Goal: Task Accomplishment & Management: Use online tool/utility

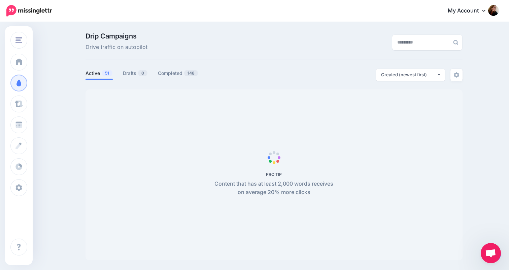
click at [494, 250] on span "Open chat" at bounding box center [490, 253] width 11 height 9
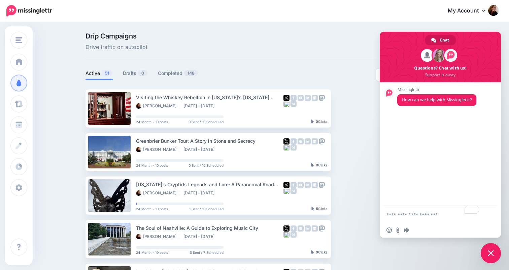
click at [492, 253] on span "Close chat" at bounding box center [491, 253] width 6 height 6
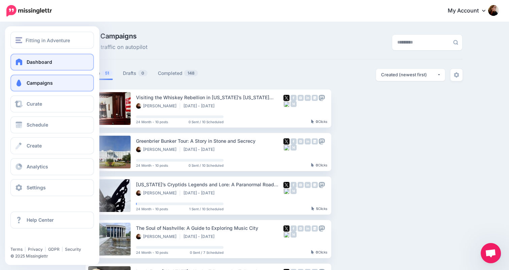
click at [20, 62] on span at bounding box center [19, 61] width 9 height 7
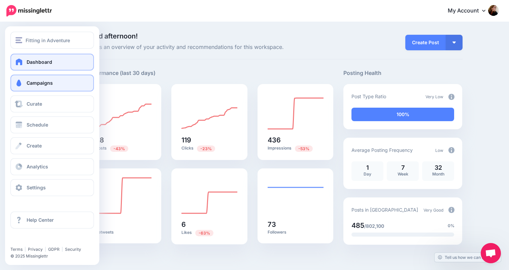
click at [20, 84] on span at bounding box center [18, 83] width 9 height 7
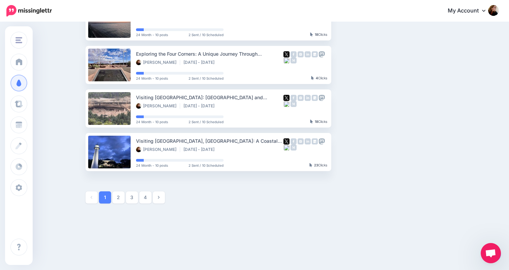
scroll to position [349, 0]
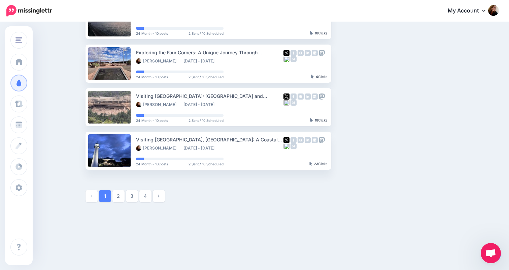
click at [493, 251] on span "Open chat" at bounding box center [490, 253] width 11 height 9
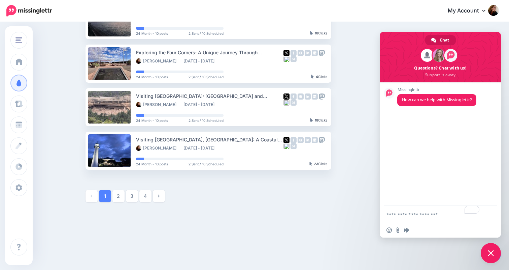
click at [490, 252] on span "Close chat" at bounding box center [491, 253] width 6 height 6
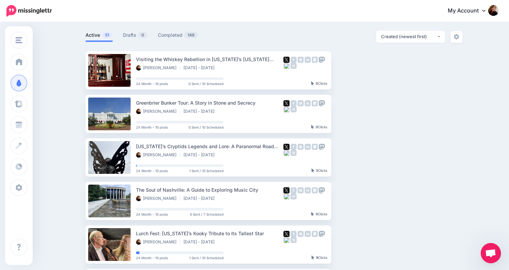
scroll to position [0, 0]
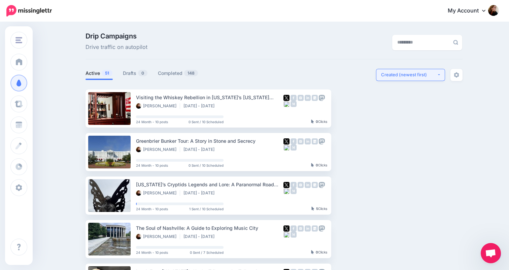
click at [391, 72] on div "Created (newest first)" at bounding box center [409, 74] width 56 height 6
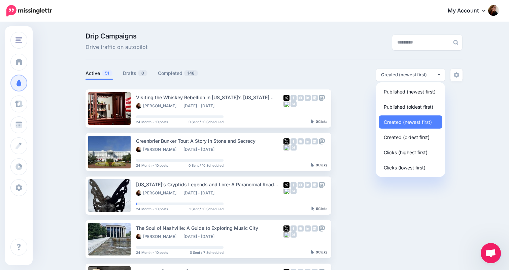
click at [304, 47] on div "Drip Campaigns Drive traffic on autopilot" at bounding box center [210, 42] width 258 height 19
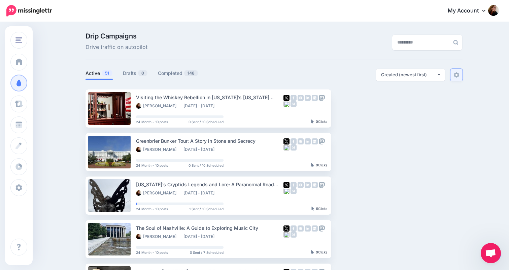
click at [459, 75] on img at bounding box center [456, 74] width 5 height 5
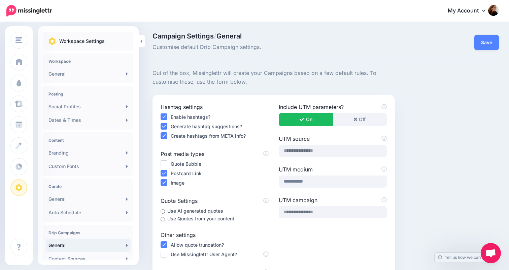
click at [165, 136] on ins at bounding box center [164, 135] width 7 height 7
click at [164, 126] on ins at bounding box center [164, 126] width 7 height 7
click at [164, 116] on ins at bounding box center [164, 116] width 7 height 7
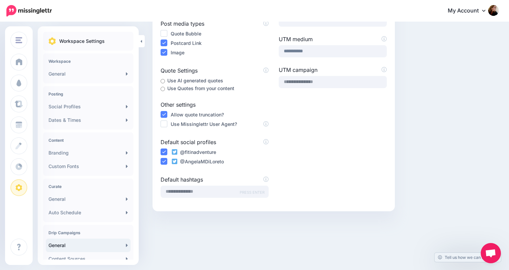
scroll to position [132, 0]
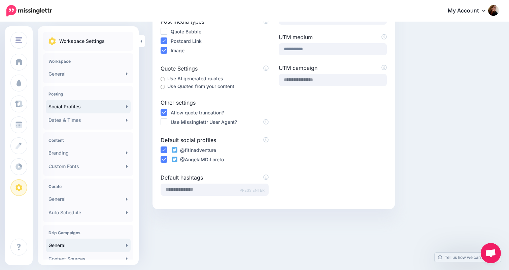
click at [87, 104] on link "Social Profiles" at bounding box center [88, 106] width 85 height 13
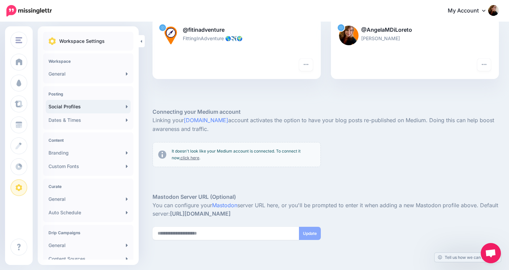
scroll to position [108, 0]
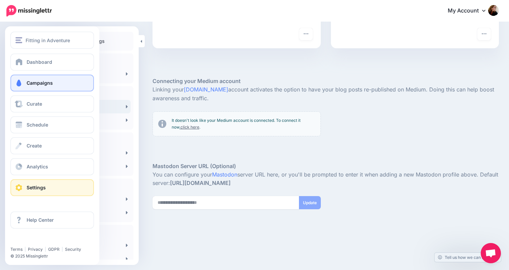
click at [33, 85] on span "Campaigns" at bounding box center [40, 83] width 26 height 6
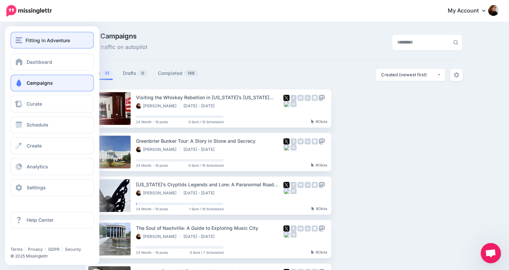
click at [34, 42] on span "Fitting in Adventure" at bounding box center [48, 40] width 44 height 8
click at [24, 40] on div "Fitting in Adventure" at bounding box center [51, 40] width 73 height 8
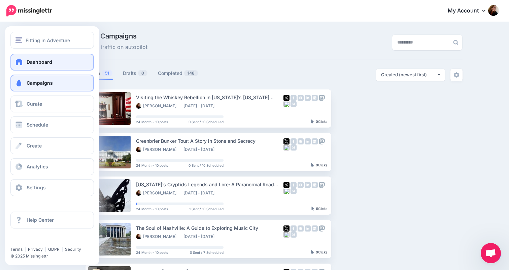
click at [23, 61] on span at bounding box center [19, 61] width 9 height 7
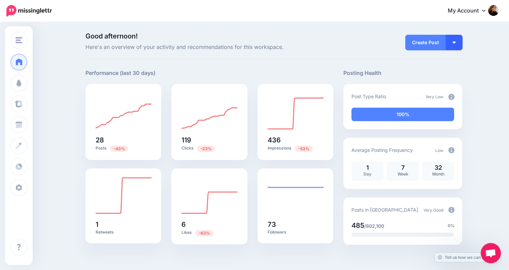
click at [455, 41] on img "button" at bounding box center [454, 42] width 3 height 2
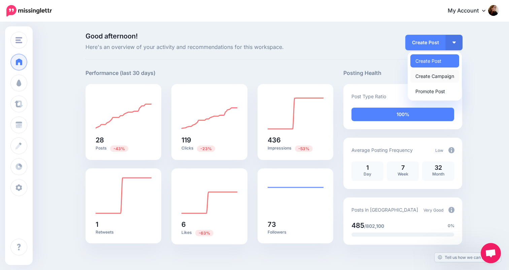
click at [447, 76] on link "Create Campaign" at bounding box center [435, 75] width 49 height 13
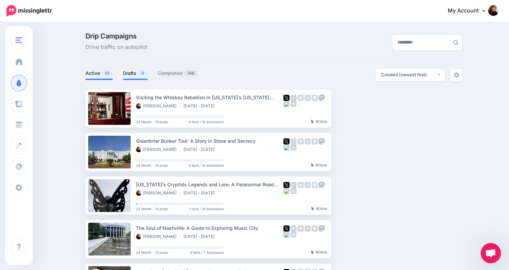
click at [136, 74] on link "Drafts 0" at bounding box center [135, 73] width 25 height 8
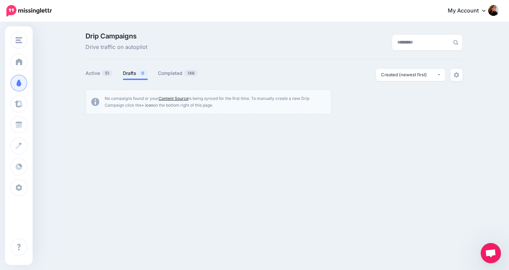
click at [178, 98] on link "Content Source" at bounding box center [174, 98] width 30 height 5
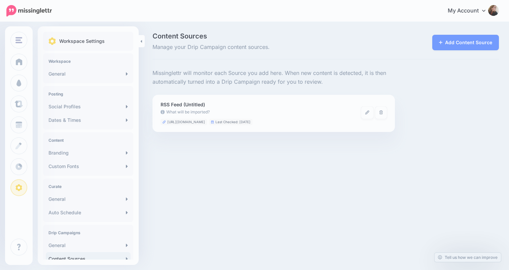
click at [178, 98] on li "RSS Feed (Untitled) What will be imported? [URL][DOMAIN_NAME] Last Checked: [DA…" at bounding box center [274, 113] width 243 height 37
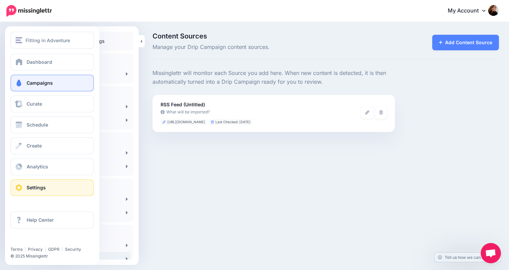
click at [19, 80] on span at bounding box center [18, 83] width 9 height 7
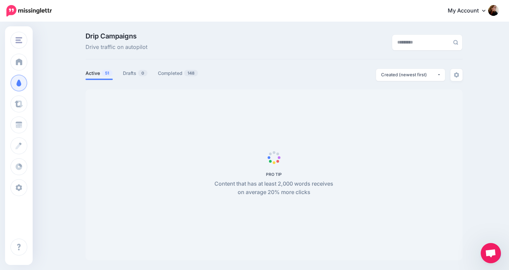
scroll to position [10, 0]
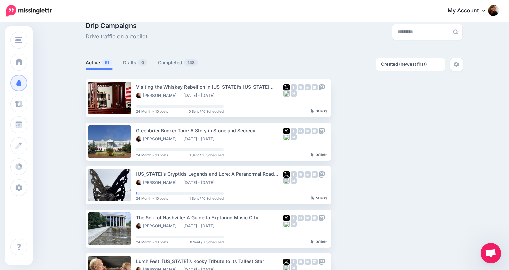
click at [492, 254] on span "Open chat" at bounding box center [490, 253] width 11 height 9
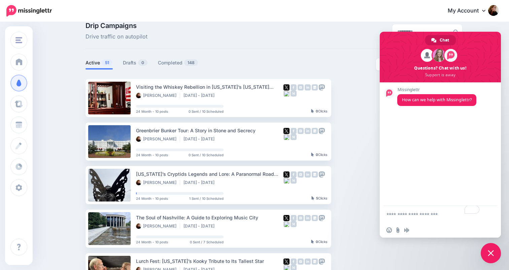
click at [492, 254] on span "Close chat" at bounding box center [491, 253] width 6 height 6
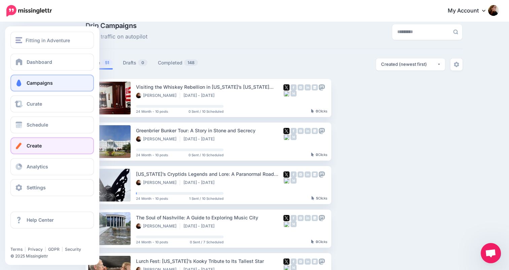
click at [30, 144] on span "Create" at bounding box center [34, 145] width 15 height 6
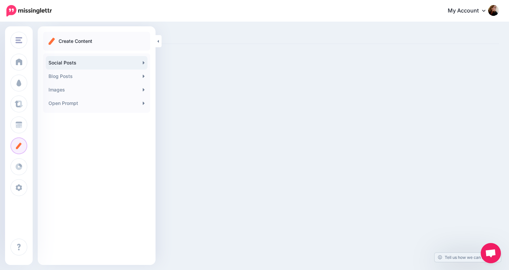
click at [143, 61] on icon at bounding box center [144, 62] width 2 height 3
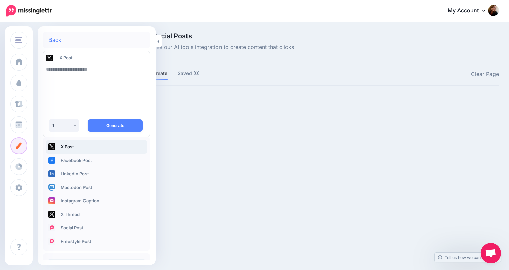
click at [56, 38] on link "Back" at bounding box center [55, 39] width 13 height 5
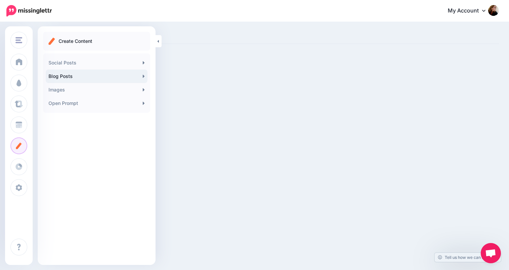
click at [140, 76] on link "Blog Posts" at bounding box center [97, 75] width 102 height 13
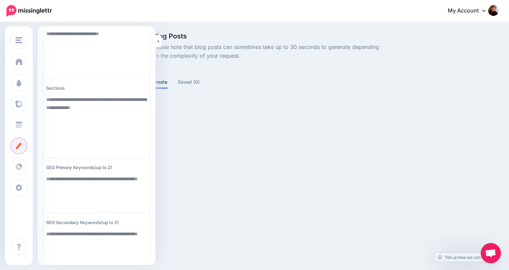
scroll to position [85, 0]
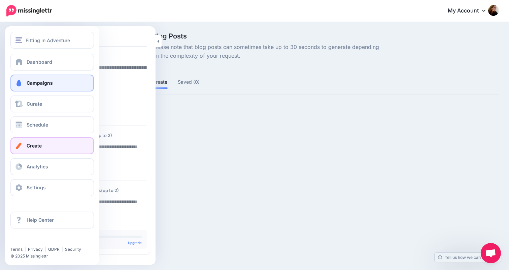
click at [30, 81] on span "Campaigns" at bounding box center [40, 83] width 26 height 6
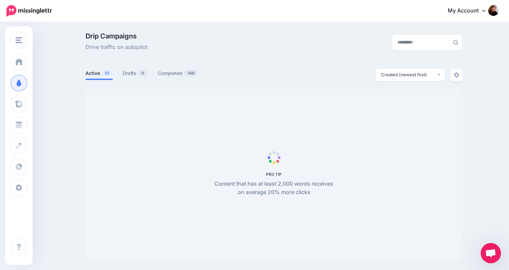
click at [499, 261] on div at bounding box center [492, 253] width 17 height 15
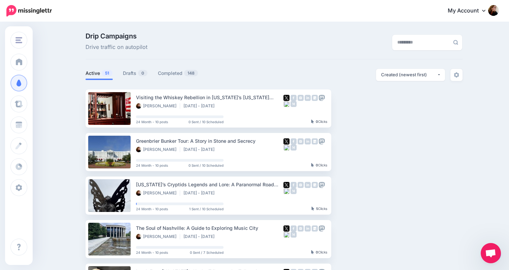
click at [499, 261] on div at bounding box center [492, 253] width 17 height 15
